Goal: Information Seeking & Learning: Compare options

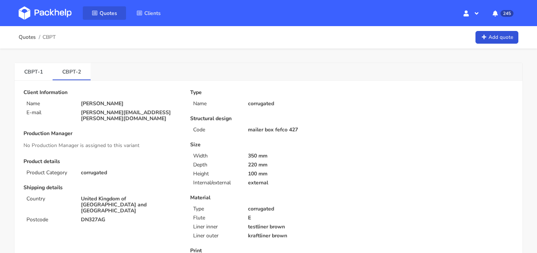
click at [112, 10] on span "Quotes" at bounding box center [109, 13] width 18 height 7
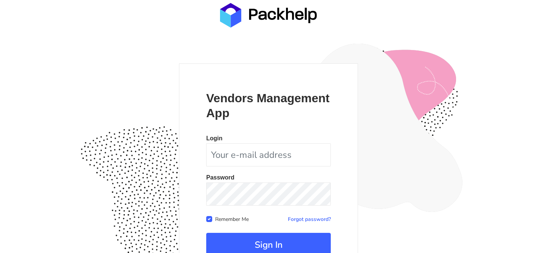
scroll to position [69, 0]
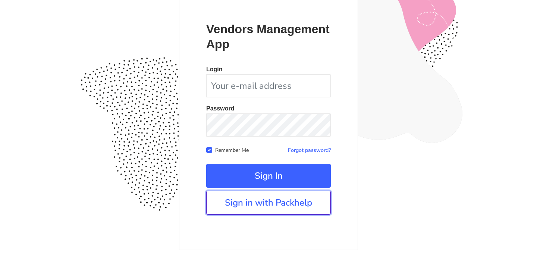
click at [273, 202] on link "Sign in with Packhelp" at bounding box center [268, 203] width 125 height 24
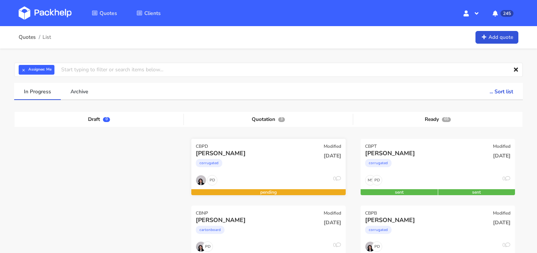
click at [234, 167] on div "corrugated" at bounding box center [245, 164] width 99 height 15
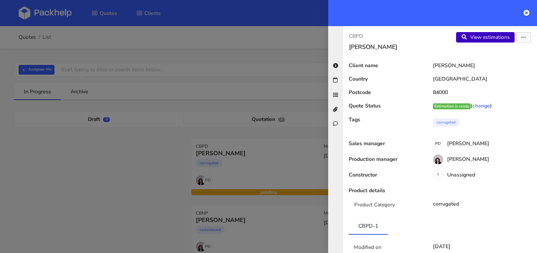
click at [486, 39] on link "View estimations" at bounding box center [485, 37] width 59 height 10
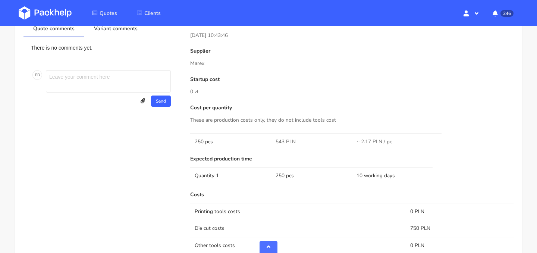
scroll to position [419, 0]
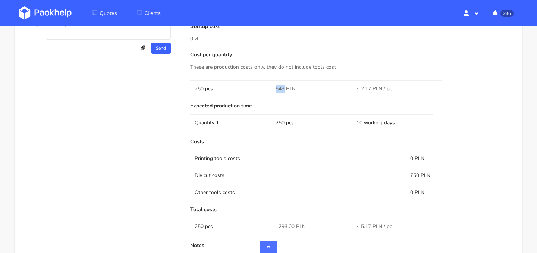
drag, startPoint x: 283, startPoint y: 87, endPoint x: 275, endPoint y: 87, distance: 8.6
click at [275, 87] on td "543 PLN" at bounding box center [311, 88] width 81 height 17
copy span "543"
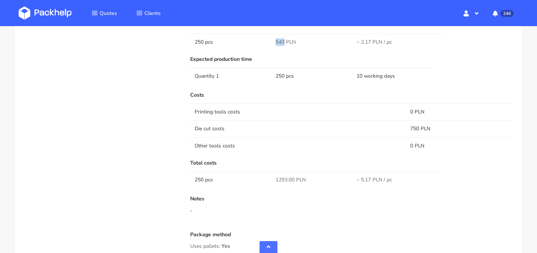
scroll to position [460, 0]
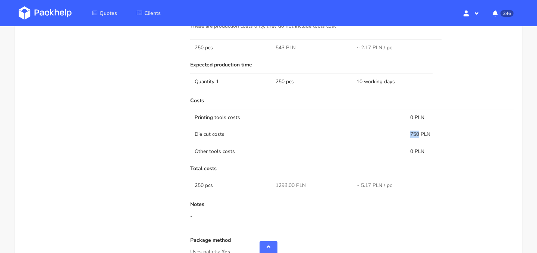
drag, startPoint x: 419, startPoint y: 134, endPoint x: 408, endPoint y: 134, distance: 11.2
click at [408, 134] on td "750 PLN" at bounding box center [460, 134] width 108 height 17
copy td "750"
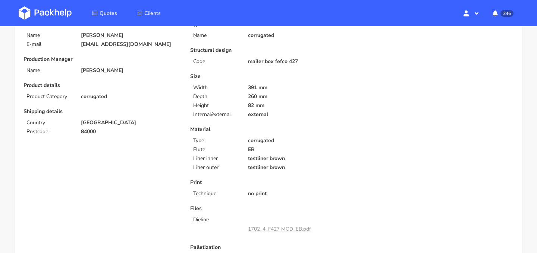
scroll to position [0, 0]
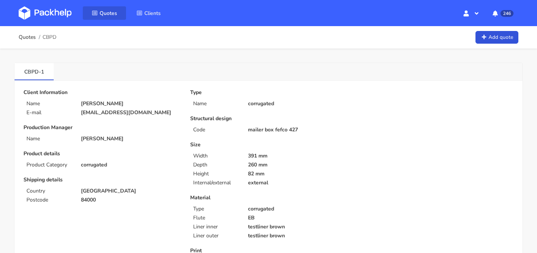
click at [115, 13] on span "Quotes" at bounding box center [109, 13] width 18 height 7
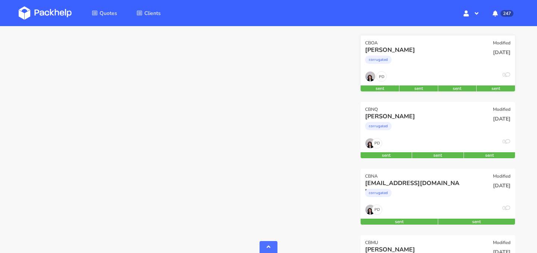
scroll to position [583, 0]
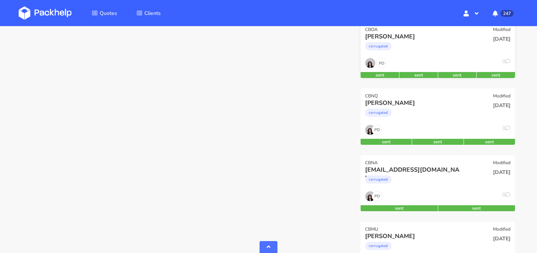
click at [424, 198] on div "PD 0" at bounding box center [438, 198] width 154 height 14
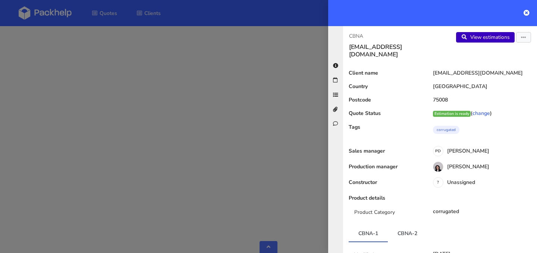
click at [490, 41] on link "View estimations" at bounding box center [485, 37] width 59 height 10
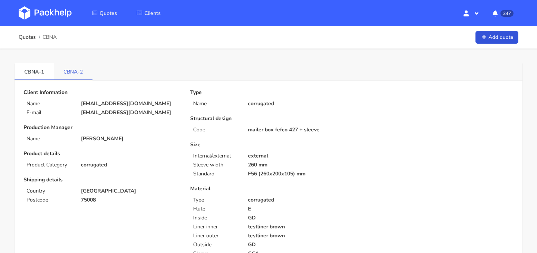
click at [77, 74] on link "CBNA-2" at bounding box center [73, 71] width 39 height 16
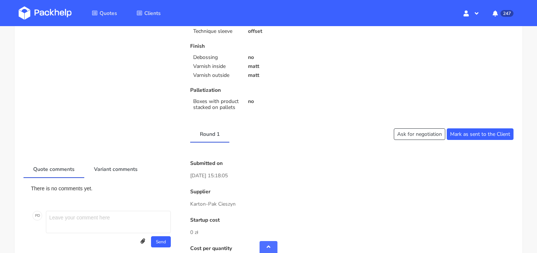
scroll to position [320, 0]
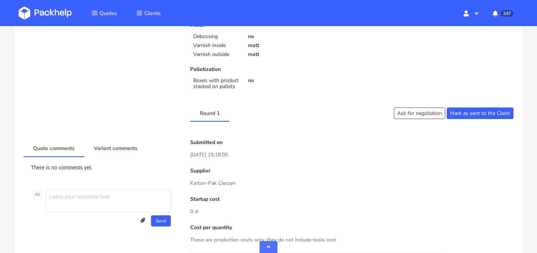
click at [126, 148] on link "Variant comments" at bounding box center [115, 148] width 63 height 16
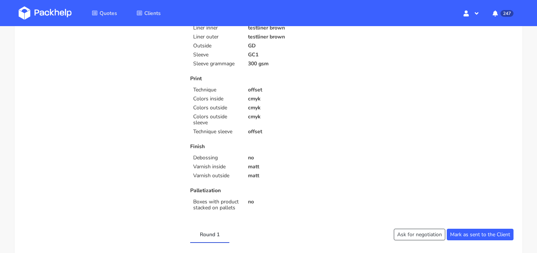
scroll to position [0, 0]
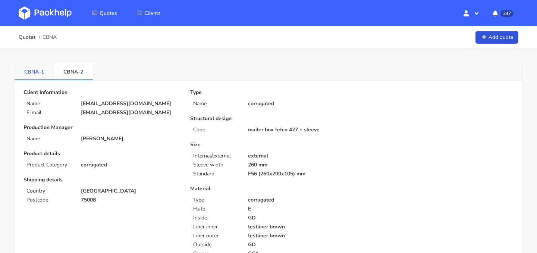
click at [32, 73] on link "CBNA-1" at bounding box center [34, 71] width 39 height 16
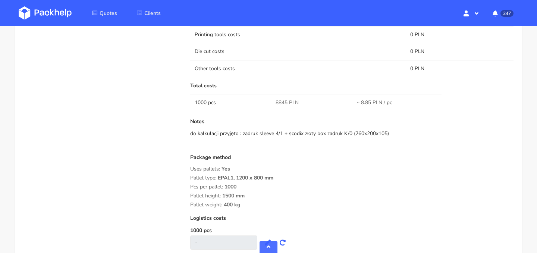
scroll to position [669, 0]
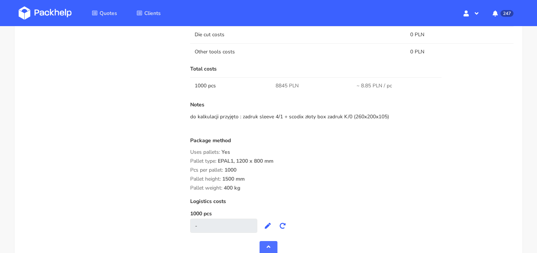
drag, startPoint x: 391, startPoint y: 118, endPoint x: 242, endPoint y: 117, distance: 148.5
click at [242, 117] on div "do kalkulacji przyjęto : zadruk sleeve 4/1 + scodix złoty box zadruk K/0 (260x2…" at bounding box center [351, 116] width 323 height 7
click at [388, 116] on div "do kalkulacji przyjęto : zadruk sleeve 4/1 + scodix złoty box zadruk K/0 (260x2…" at bounding box center [351, 116] width 323 height 7
drag, startPoint x: 372, startPoint y: 86, endPoint x: 361, endPoint y: 86, distance: 10.8
click at [361, 86] on span "~ 8.85 PLN / pc" at bounding box center [374, 85] width 35 height 7
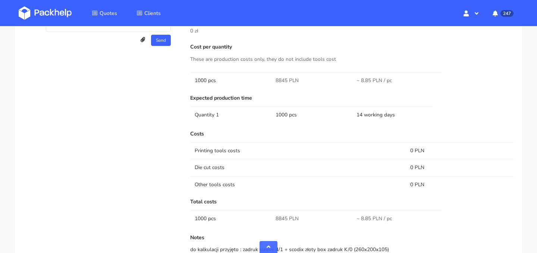
scroll to position [526, 0]
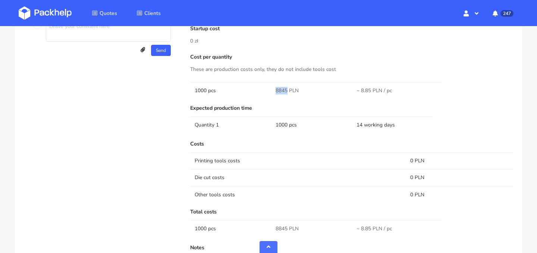
drag, startPoint x: 288, startPoint y: 90, endPoint x: 273, endPoint y: 90, distance: 14.2
click at [273, 90] on td "8845 PLN" at bounding box center [311, 90] width 81 height 17
copy span "8845"
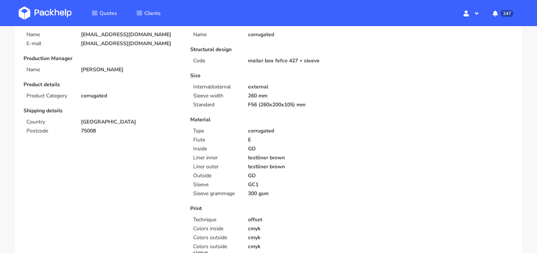
scroll to position [0, 0]
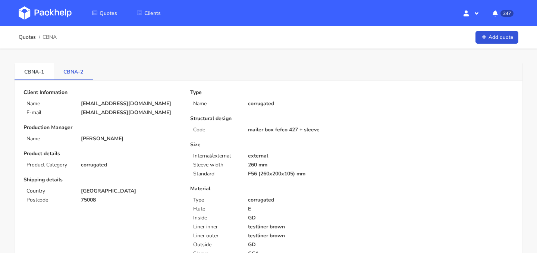
click at [78, 76] on link "CBNA-2" at bounding box center [73, 71] width 39 height 16
